Goal: Find specific page/section: Find specific page/section

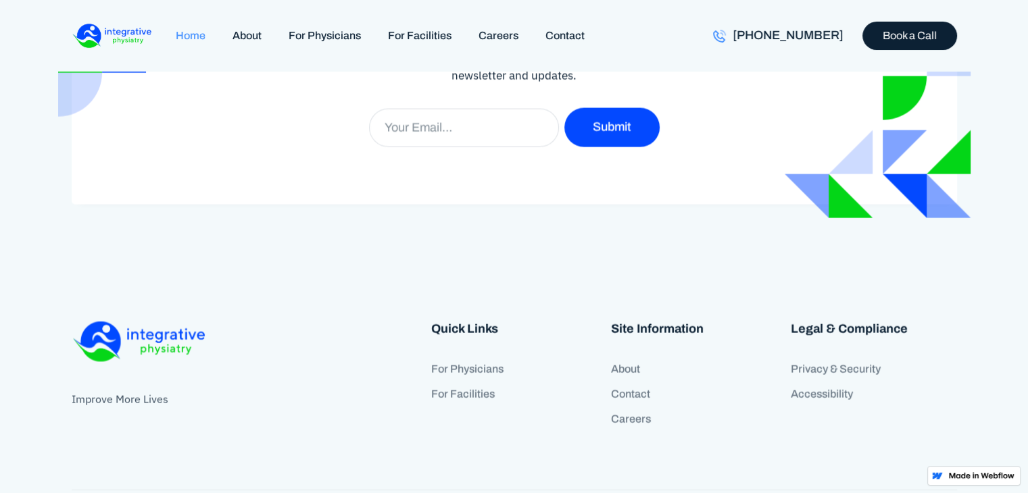
scroll to position [2831, 0]
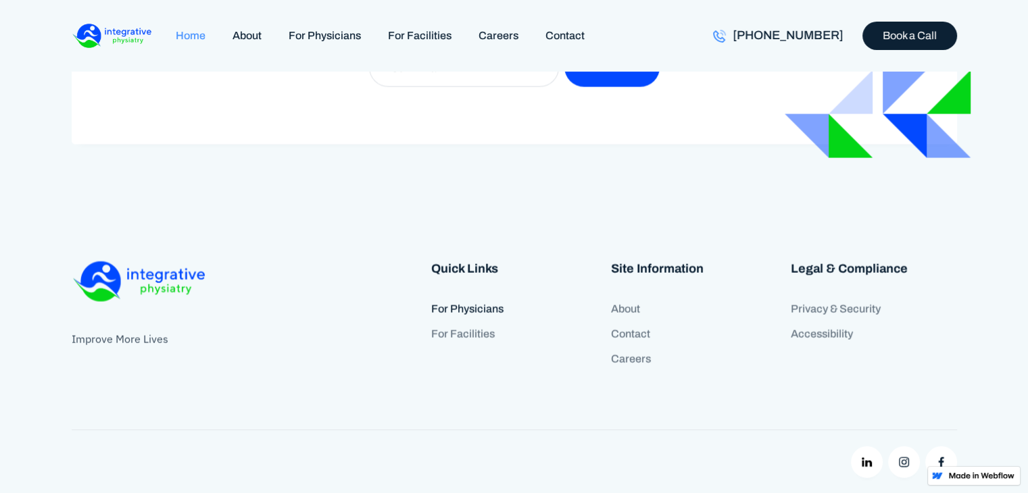
click at [480, 311] on link "For Physicians" at bounding box center [514, 309] width 166 height 25
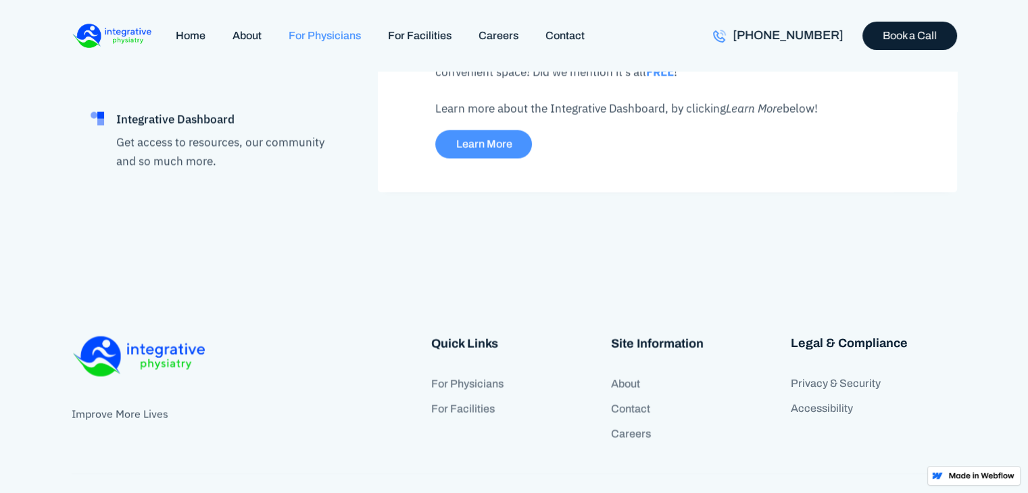
scroll to position [2837, 0]
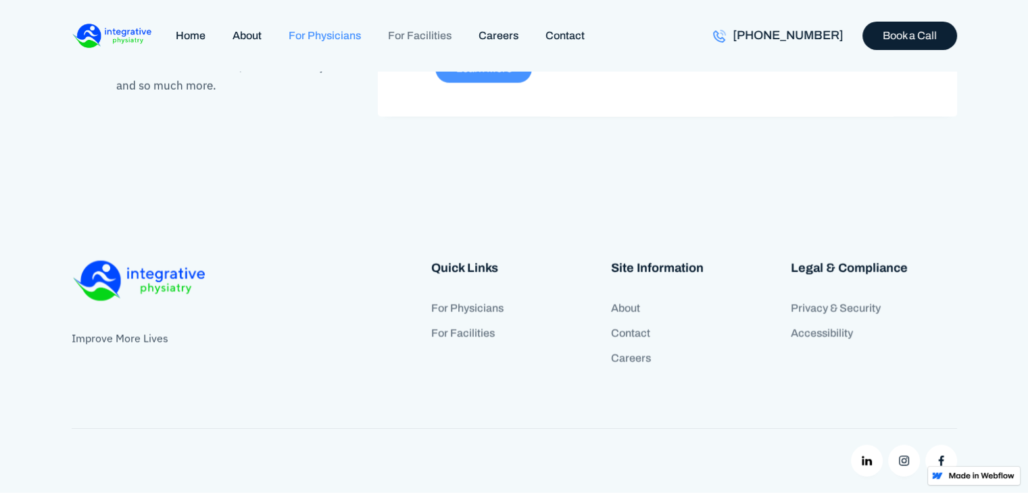
click at [429, 36] on link "For Facilities" at bounding box center [419, 35] width 91 height 29
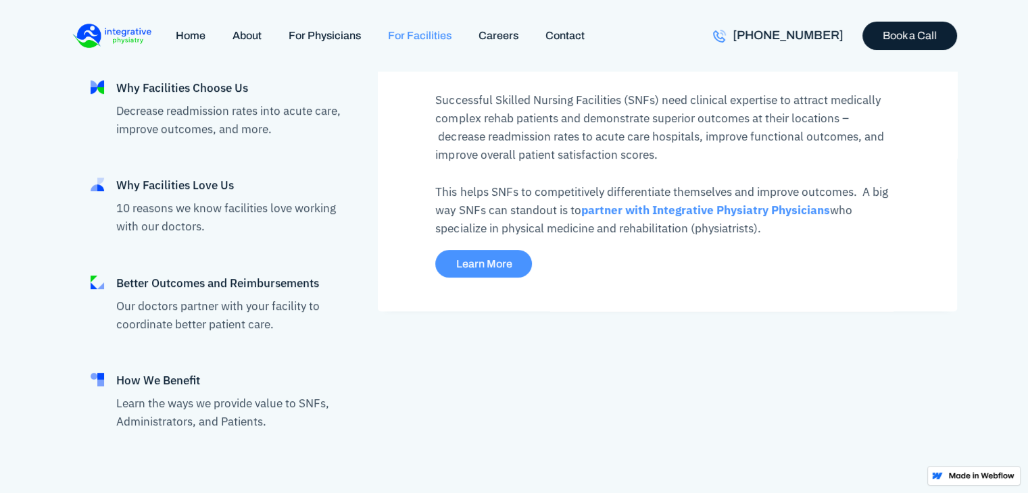
scroll to position [608, 0]
